Goal: Transaction & Acquisition: Purchase product/service

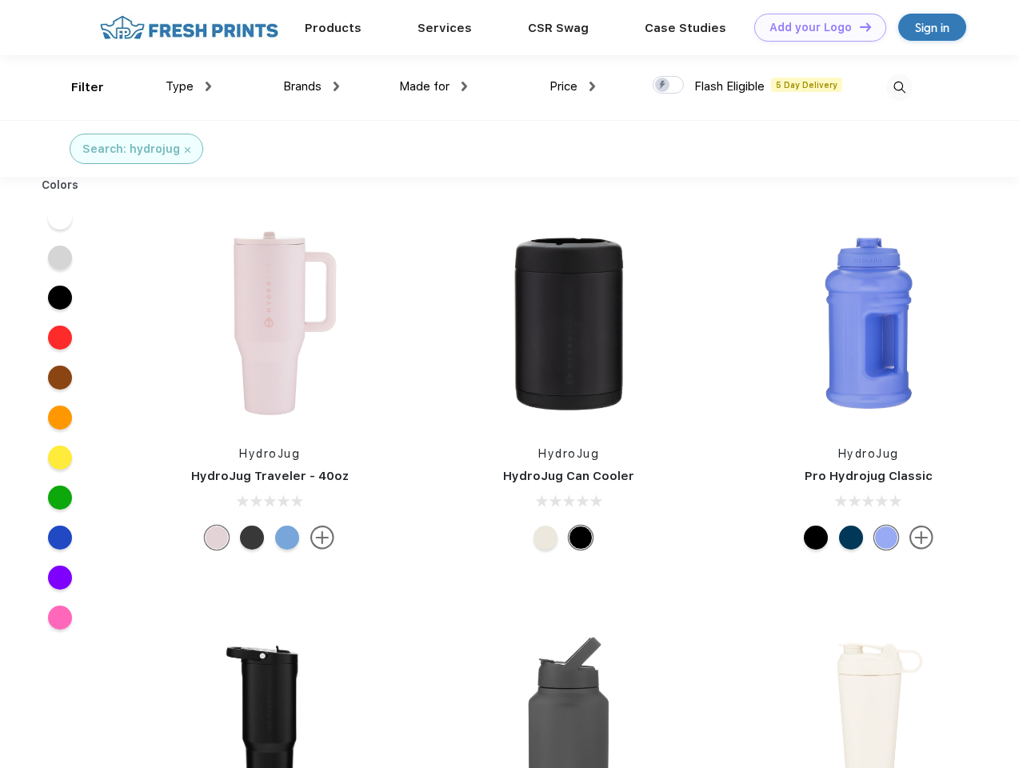
click at [814, 27] on link "Add your Logo Design Tool" at bounding box center [820, 28] width 132 height 28
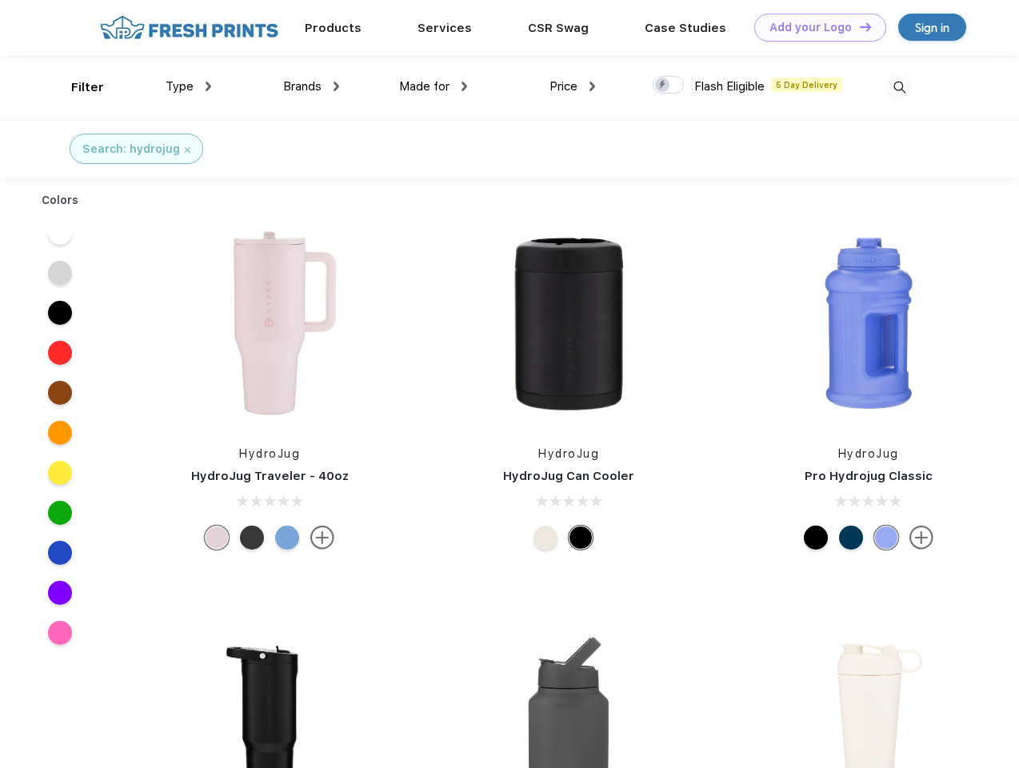
click at [0, 0] on div "Design Tool" at bounding box center [0, 0] width 0 height 0
click at [858, 26] on link "Add your Logo Design Tool" at bounding box center [820, 28] width 132 height 28
click at [77, 87] on div "Filter" at bounding box center [87, 87] width 33 height 18
click at [189, 86] on span "Type" at bounding box center [180, 86] width 28 height 14
click at [311, 86] on span "Brands" at bounding box center [302, 86] width 38 height 14
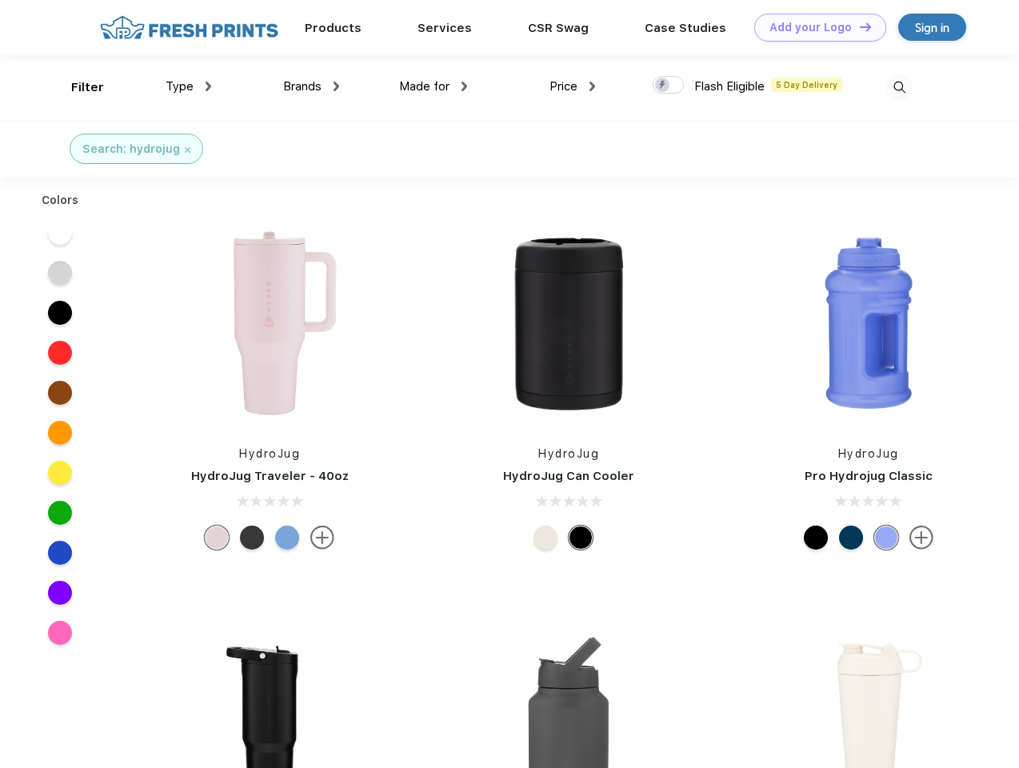
click at [434, 86] on span "Made for" at bounding box center [424, 86] width 50 height 14
click at [573, 86] on span "Price" at bounding box center [563, 86] width 28 height 14
click at [669, 86] on div at bounding box center [668, 85] width 31 height 18
click at [663, 86] on input "checkbox" at bounding box center [658, 80] width 10 height 10
click at [899, 87] on img at bounding box center [899, 87] width 26 height 26
